Goal: Check status: Check status

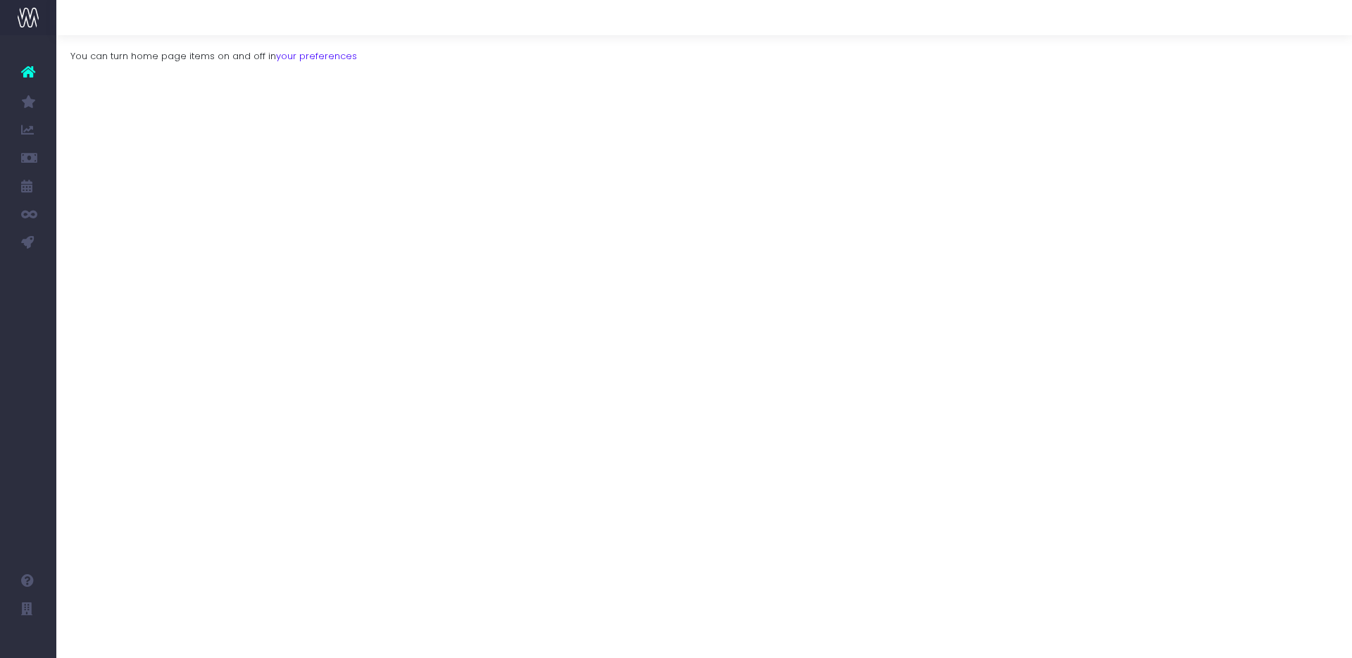
click at [106, 325] on span "Koto Revenue Recognition" at bounding box center [101, 326] width 49 height 37
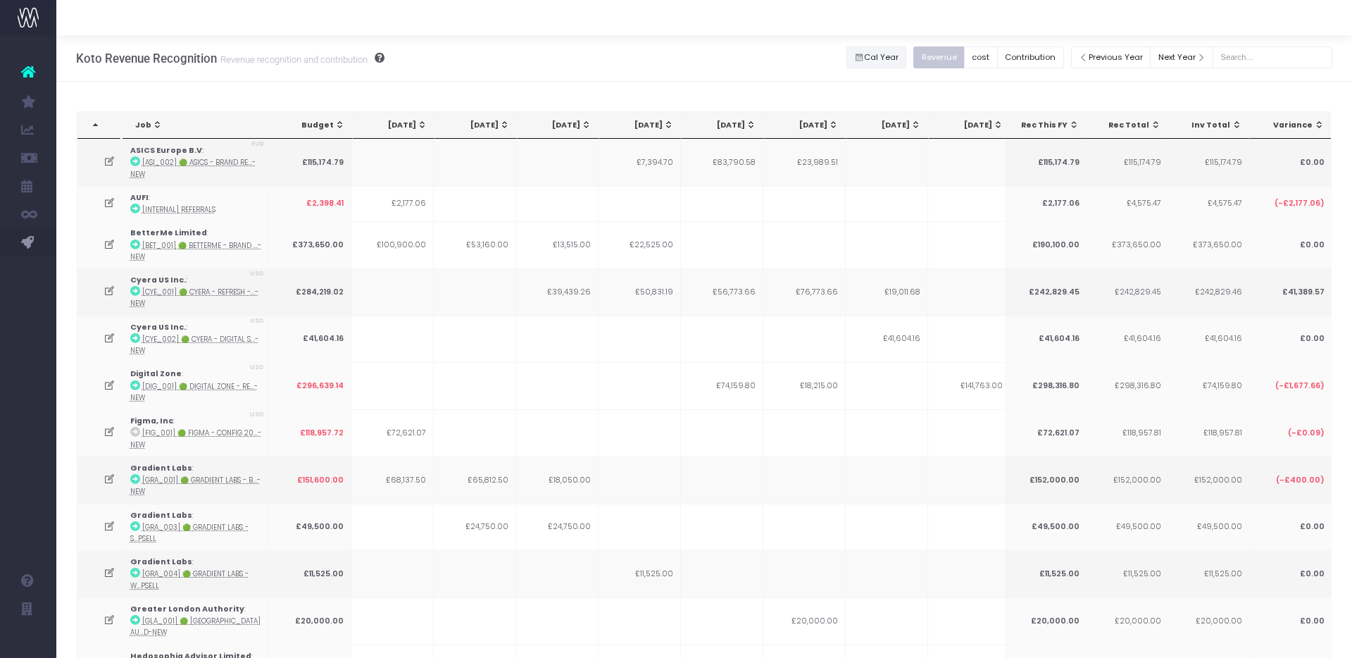
click at [891, 56] on button "Cal Year" at bounding box center [876, 57] width 61 height 22
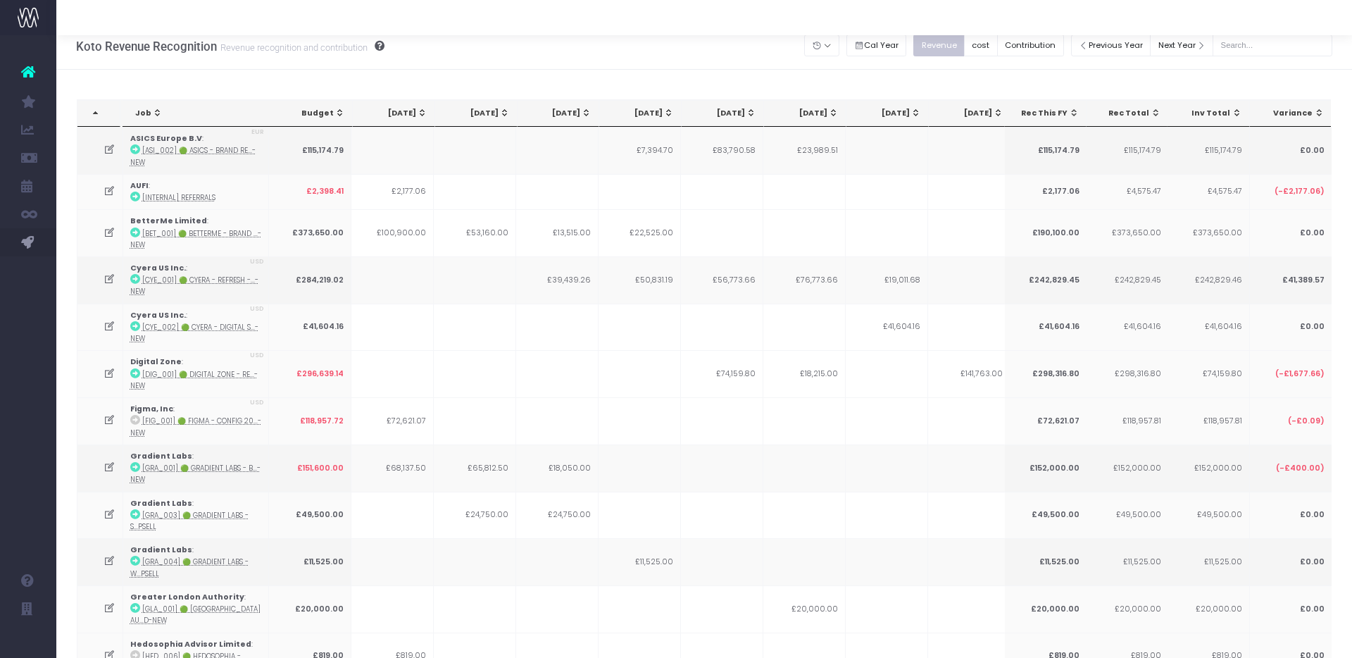
scroll to position [13, 0]
click at [839, 48] on button "button" at bounding box center [821, 45] width 35 height 22
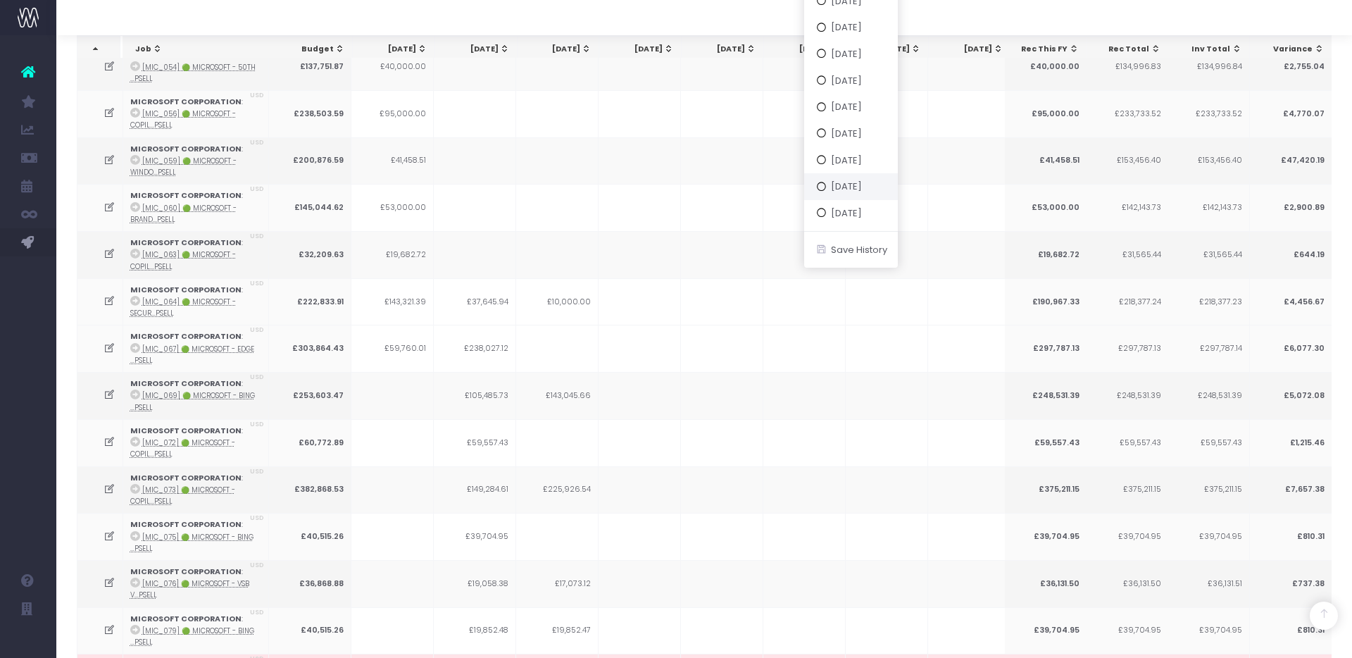
click at [893, 191] on button "Mon 11 Aug 25" at bounding box center [851, 186] width 94 height 27
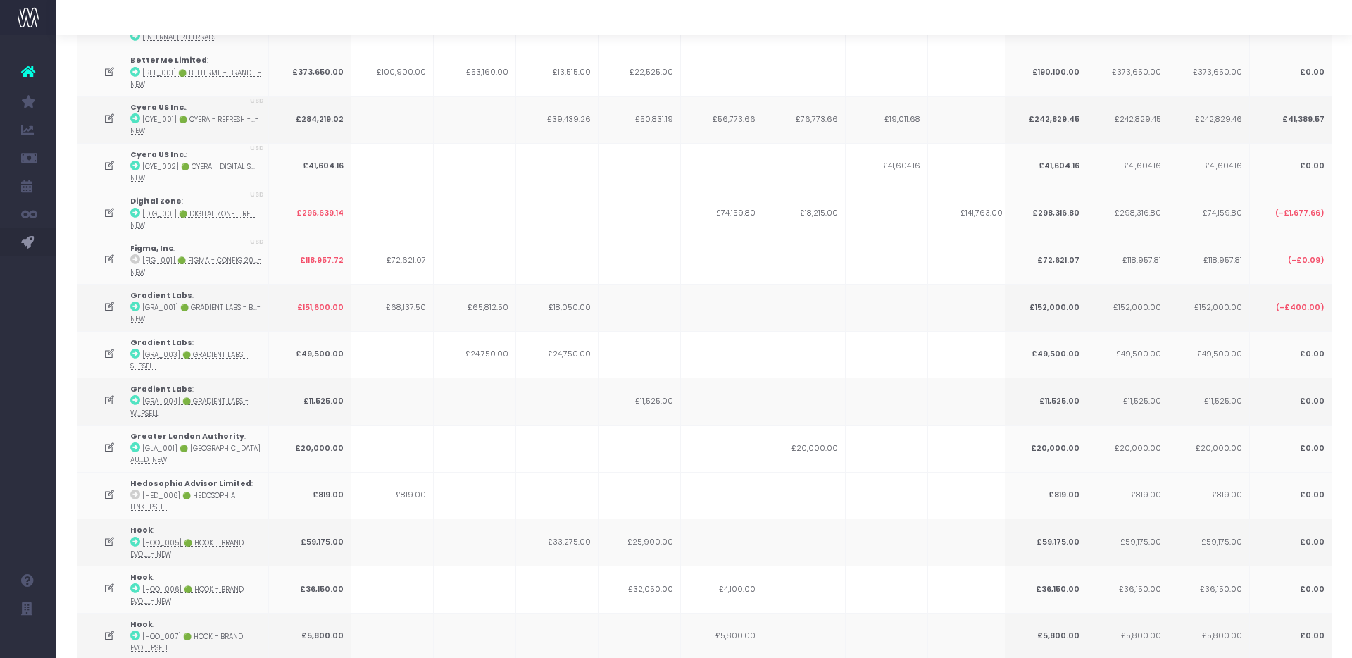
scroll to position [0, 0]
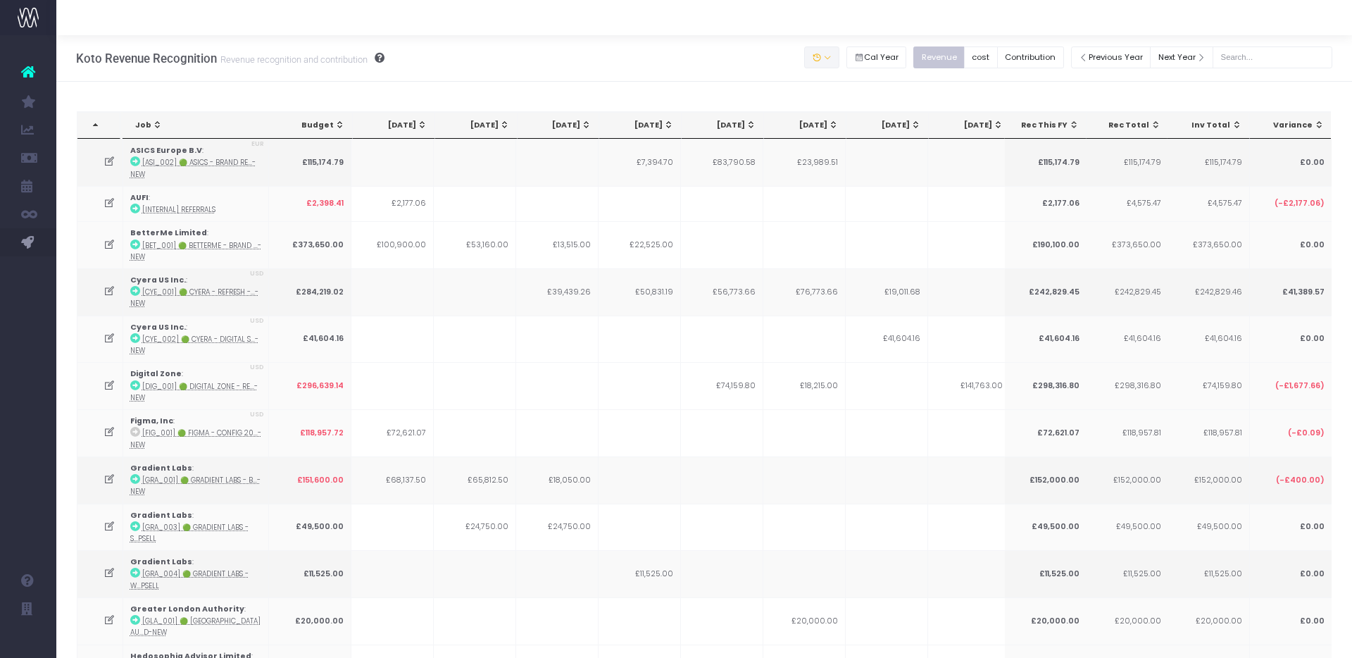
click at [839, 57] on button "button" at bounding box center [821, 57] width 35 height 22
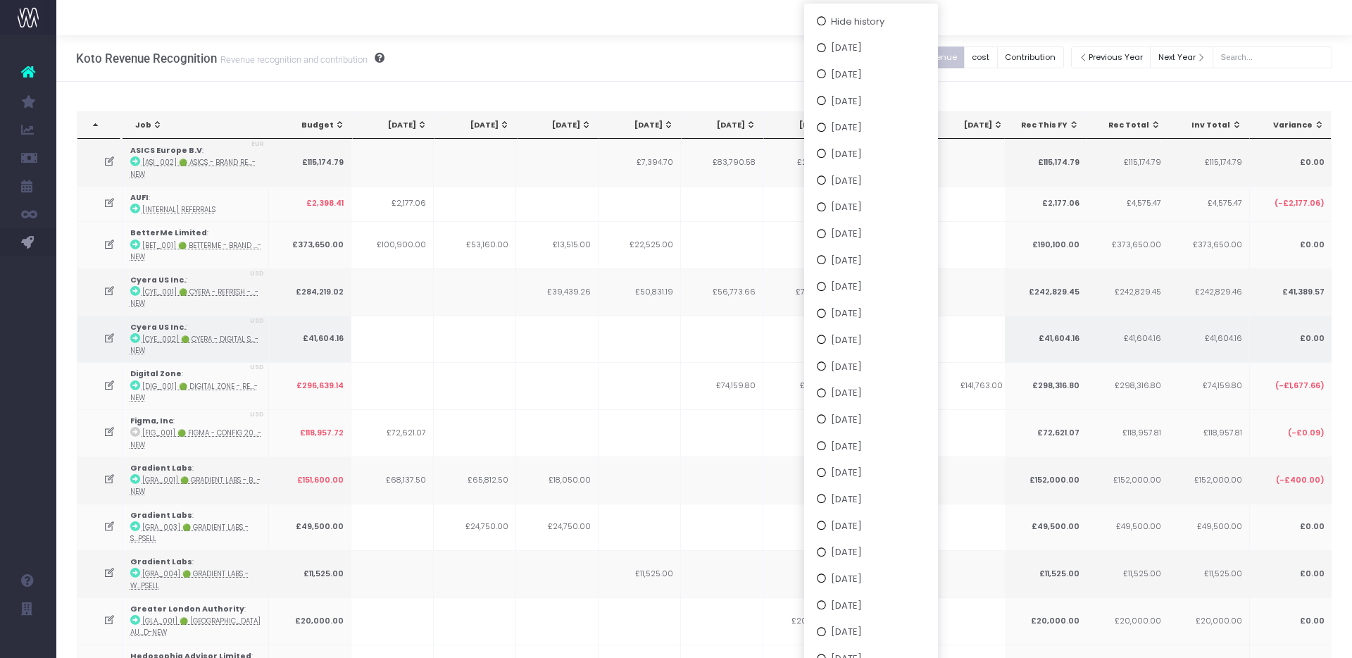
click at [708, 342] on td at bounding box center [722, 338] width 82 height 47
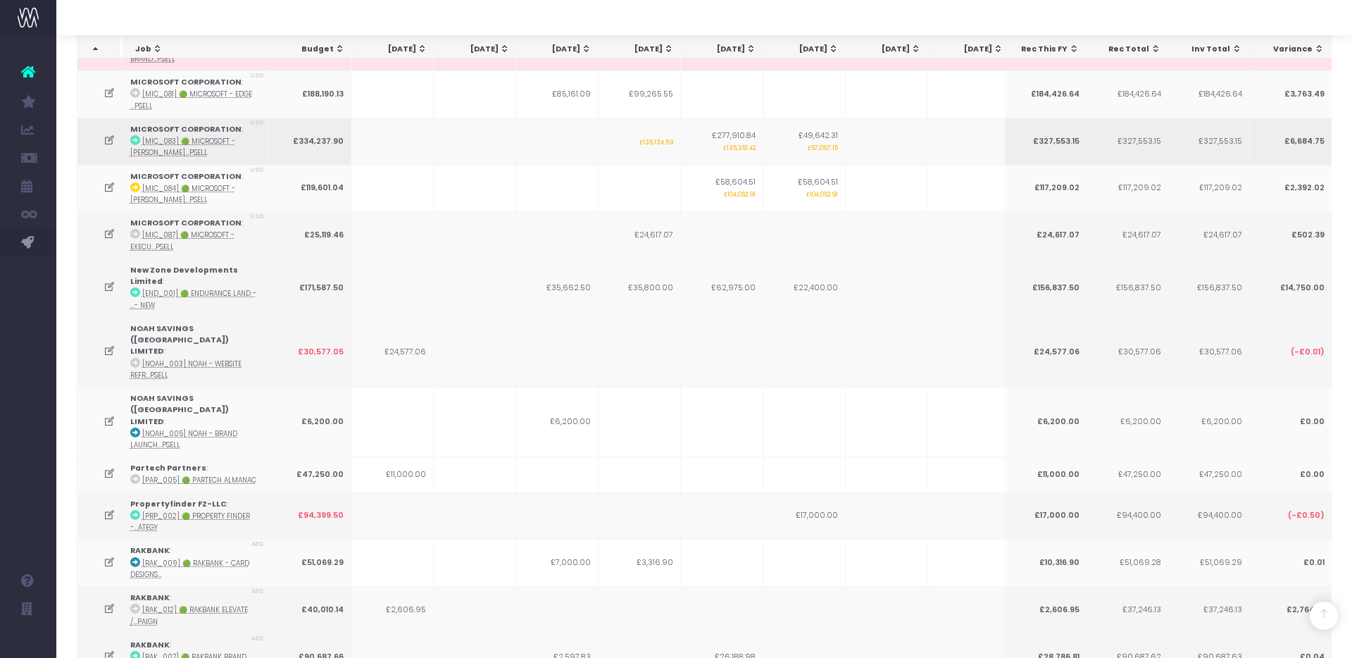
scroll to position [2337, 0]
drag, startPoint x: 673, startPoint y: 123, endPoint x: 643, endPoint y: 127, distance: 30.5
click at [643, 127] on td "£135,134.59" at bounding box center [640, 138] width 82 height 47
copy small "135,134.59"
click at [106, 132] on icon at bounding box center [110, 138] width 12 height 12
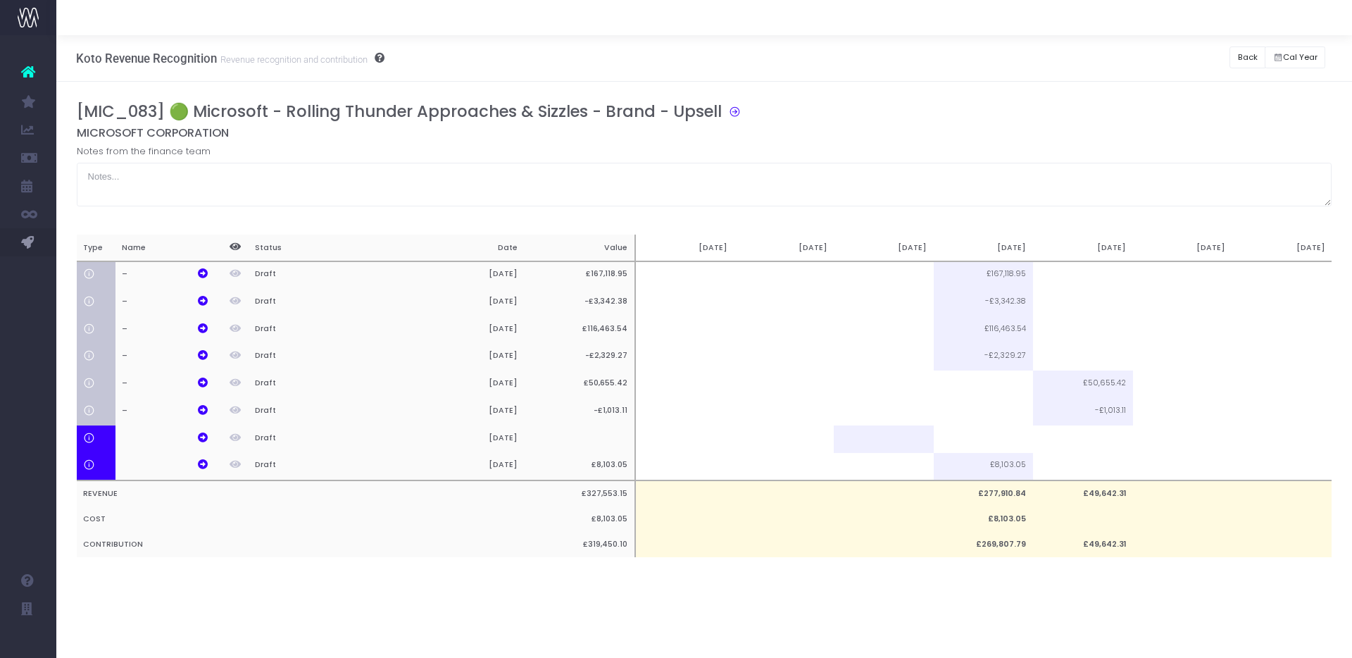
scroll to position [0, 0]
click at [914, 275] on td at bounding box center [883, 275] width 99 height 28
paste input "135,134.59"
click at [906, 275] on input "135,134.59" at bounding box center [884, 275] width 99 height 28
type input "135134.59"
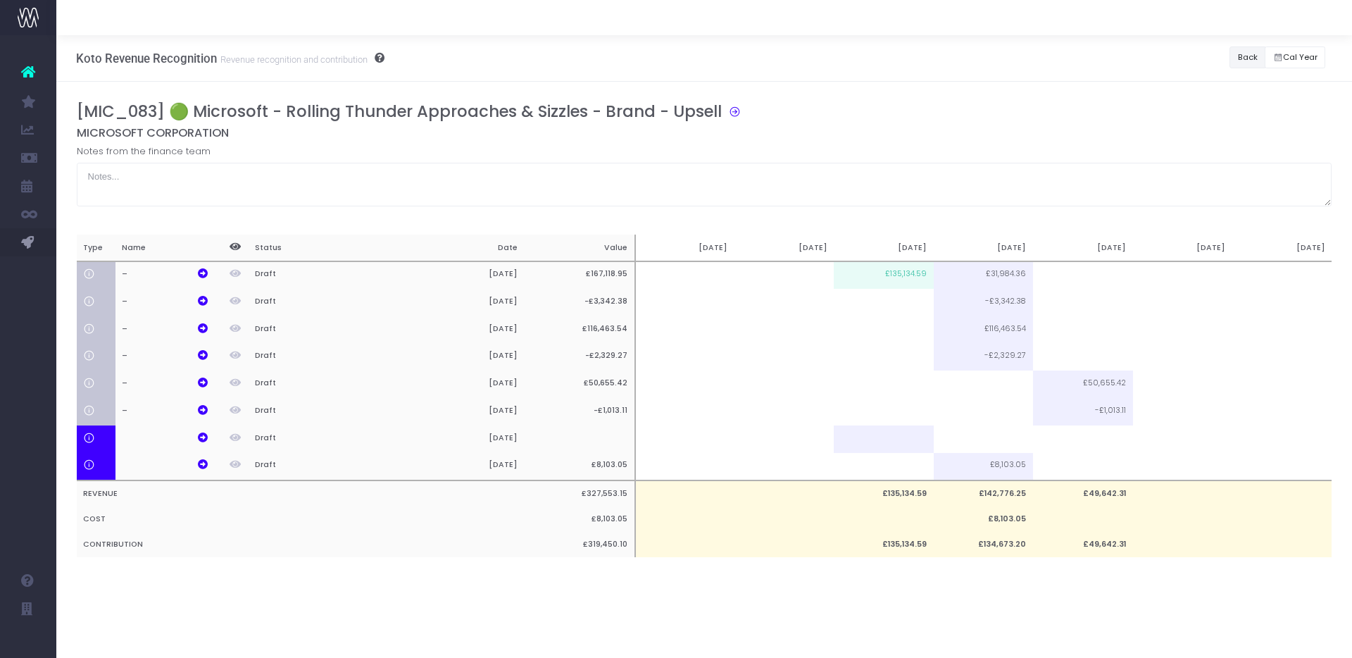
click at [1239, 57] on button "Back" at bounding box center [1248, 57] width 36 height 22
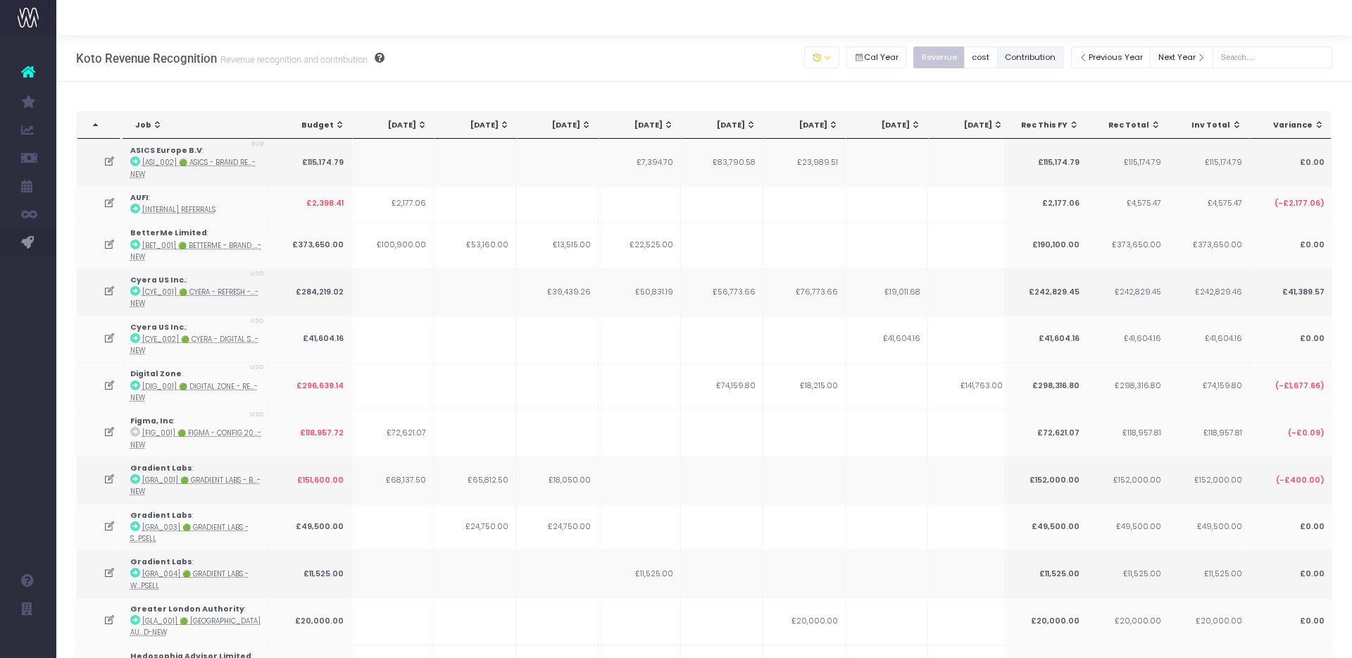
click at [1052, 56] on button "Contribution" at bounding box center [1030, 57] width 67 height 22
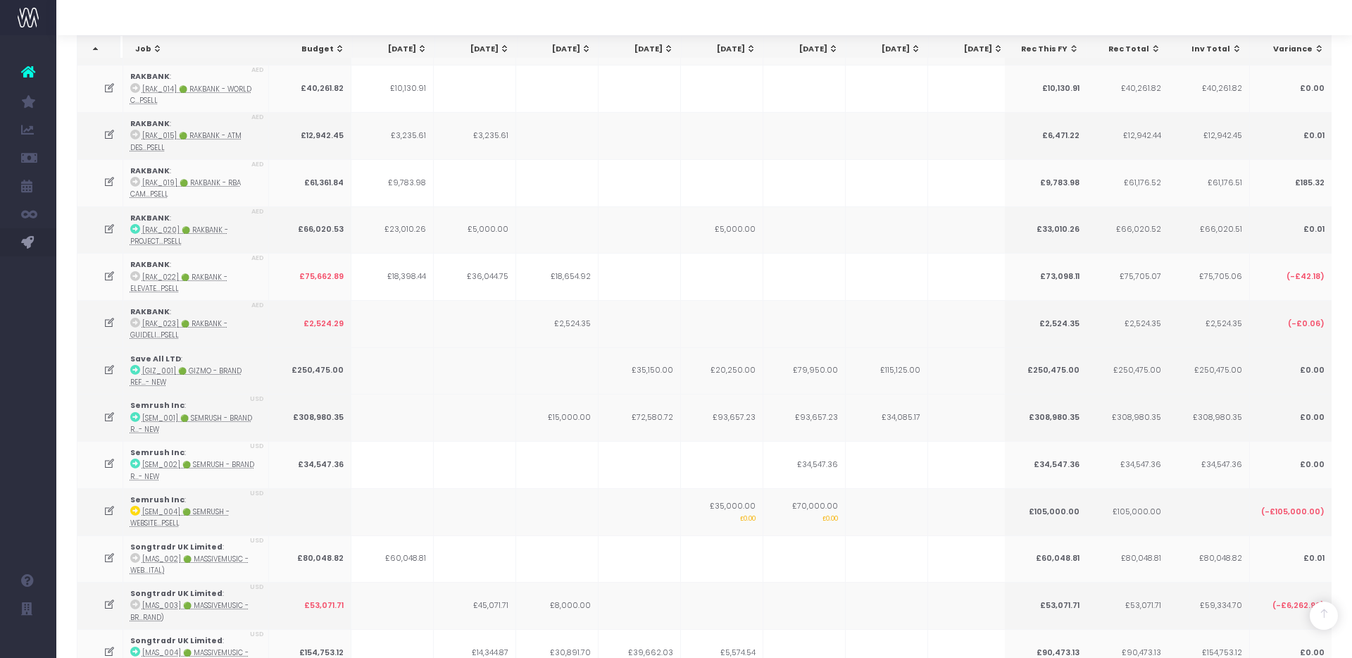
scroll to position [3506, 0]
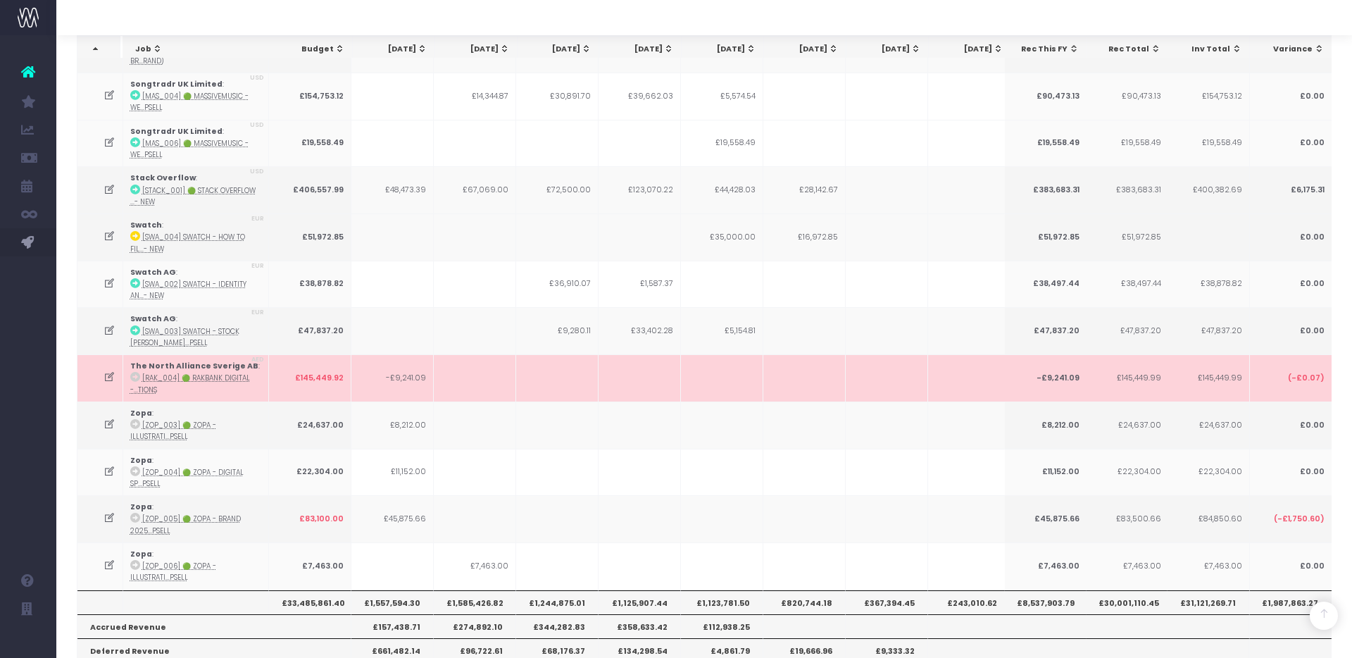
click at [668, 354] on td at bounding box center [640, 377] width 82 height 47
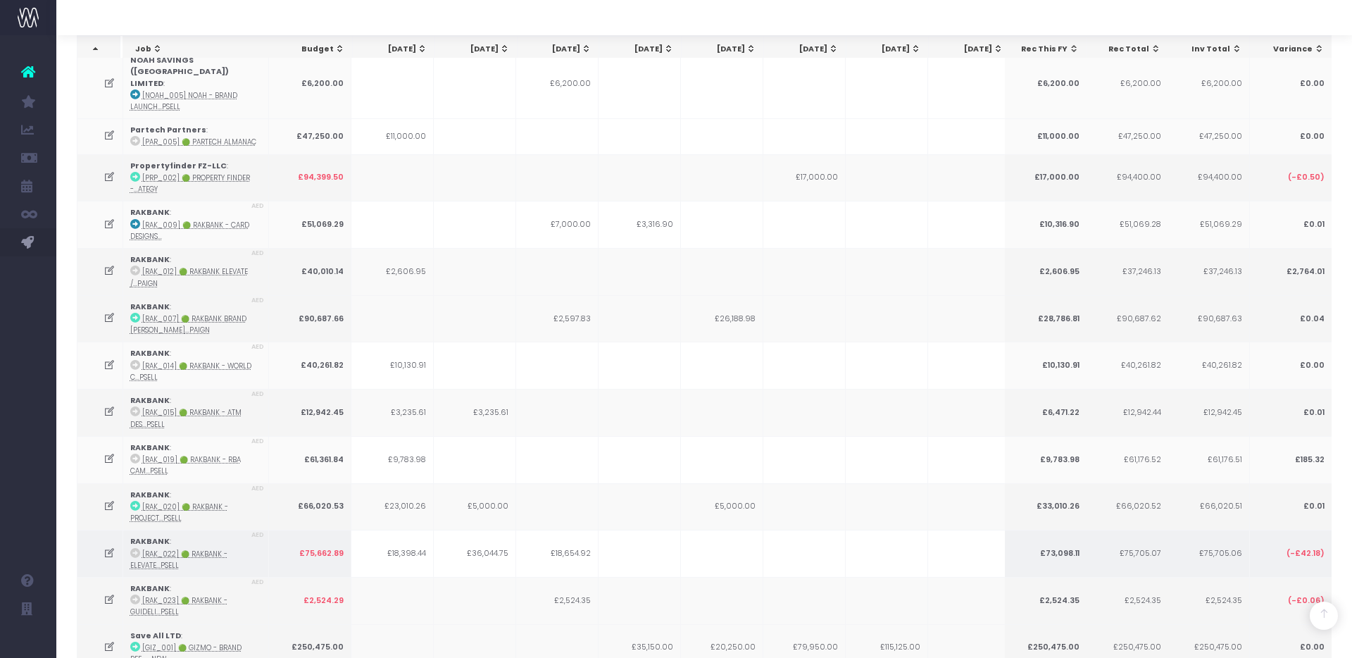
scroll to position [2682, 0]
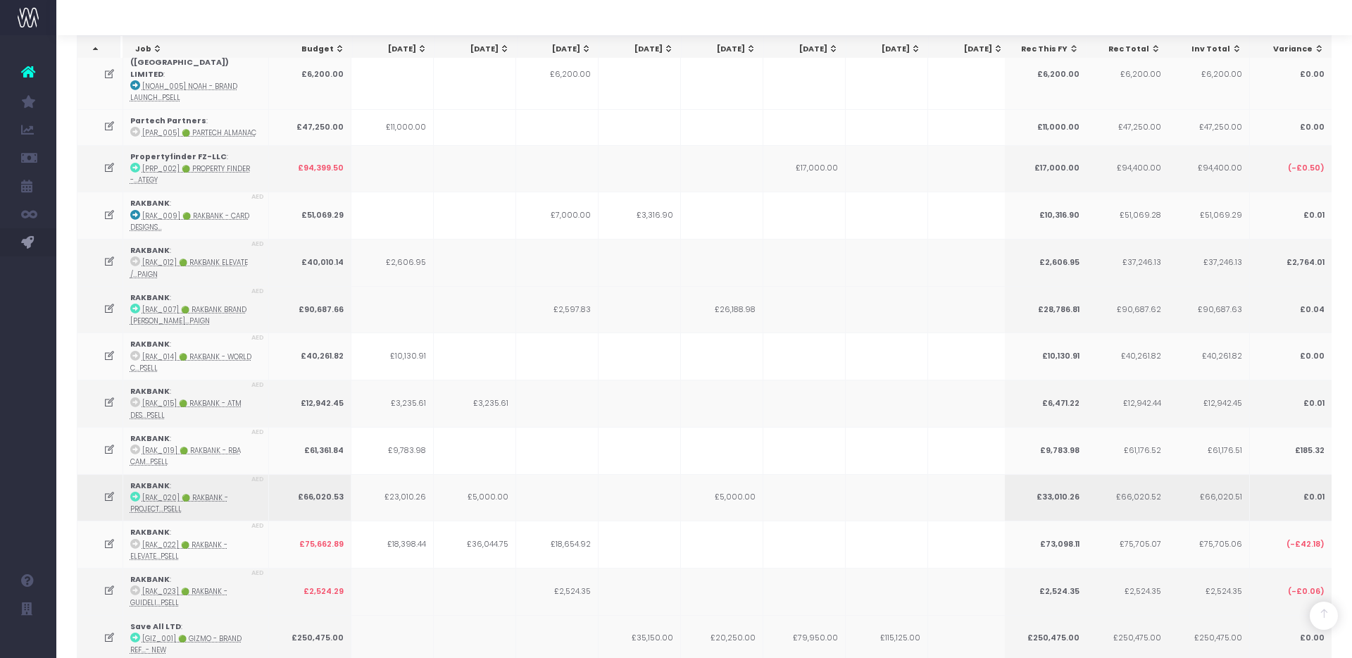
click at [111, 491] on icon at bounding box center [110, 497] width 12 height 12
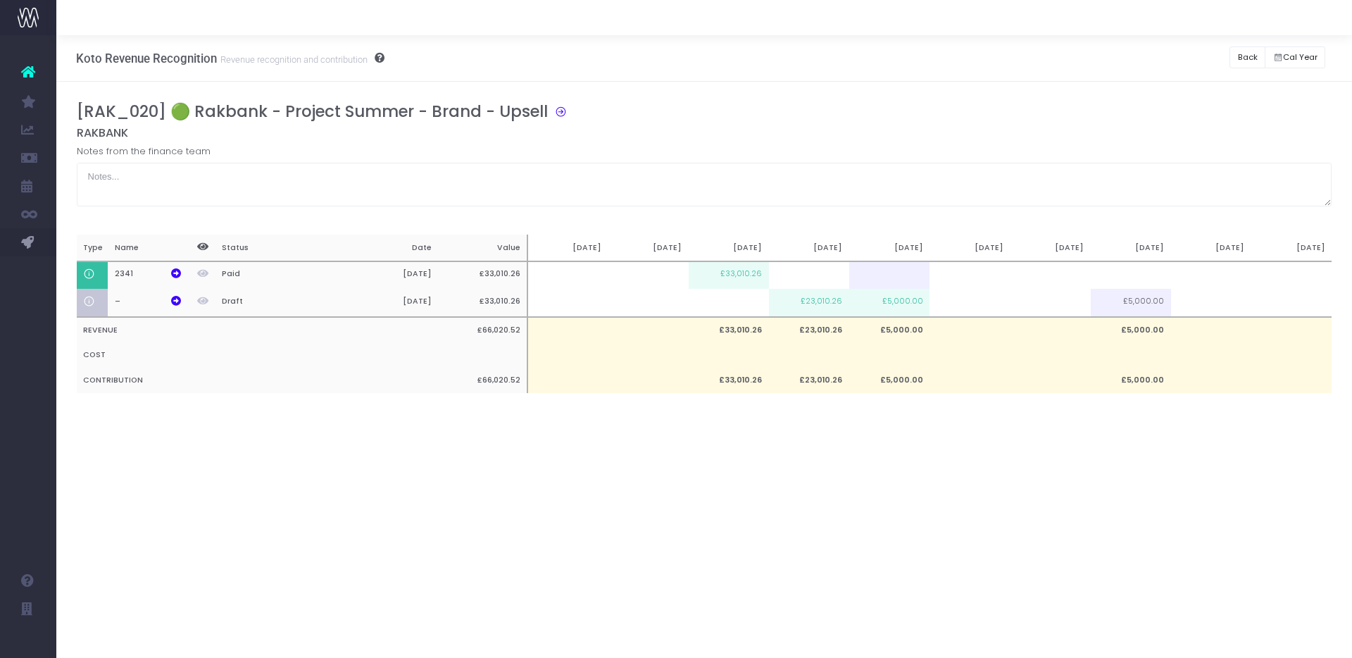
click at [688, 88] on div "[RAK_020] 🟢 Rakbank - Project Summer - Brand - Upsell RAKBANK Notes from the fi…" at bounding box center [704, 261] width 1296 height 359
